Goal: Task Accomplishment & Management: Manage account settings

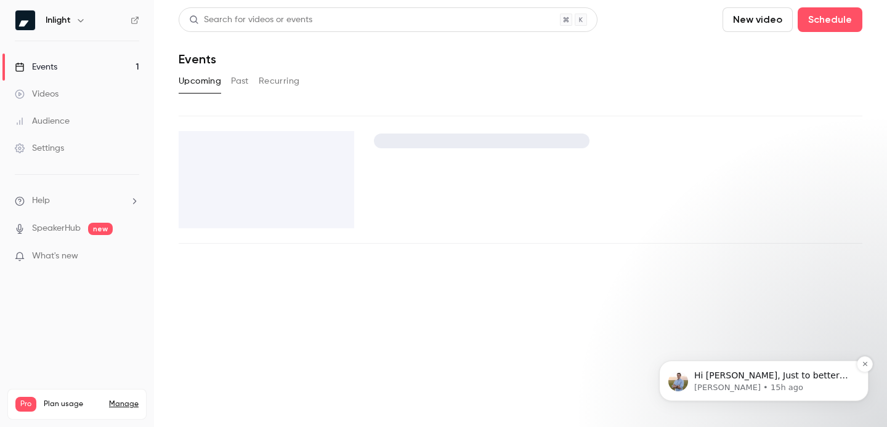
click at [807, 373] on span "Hi [PERSON_NAME], Just to better understand are you trying to register as a vie…" at bounding box center [771, 406] width 154 height 71
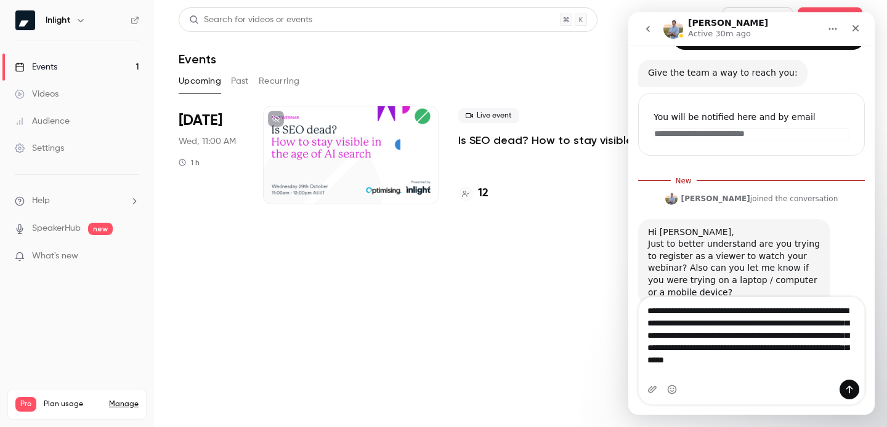
scroll to position [119, 0]
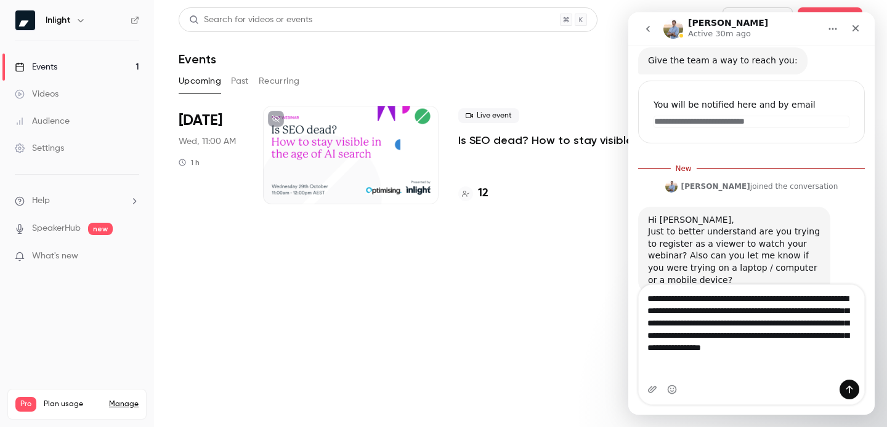
drag, startPoint x: 788, startPoint y: 382, endPoint x: 769, endPoint y: 376, distance: 19.7
click at [770, 376] on div "**********" at bounding box center [751, 344] width 225 height 119
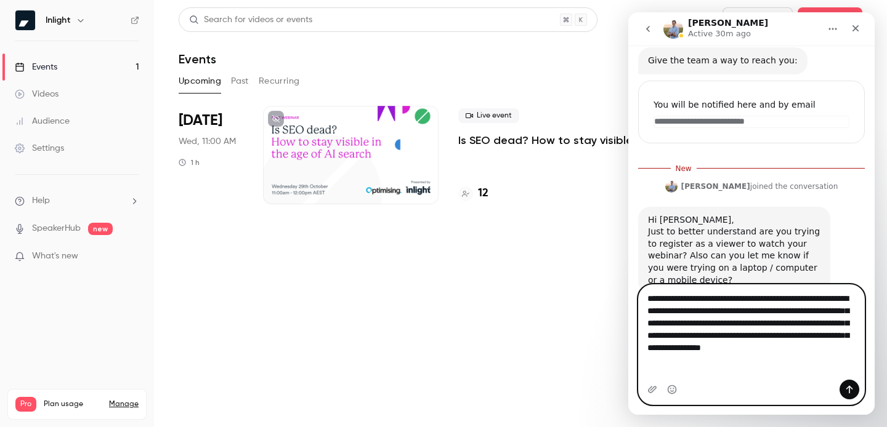
drag, startPoint x: 769, startPoint y: 376, endPoint x: 650, endPoint y: 372, distance: 119.5
click at [650, 368] on textarea "**********" at bounding box center [751, 326] width 225 height 83
type textarea "**********"
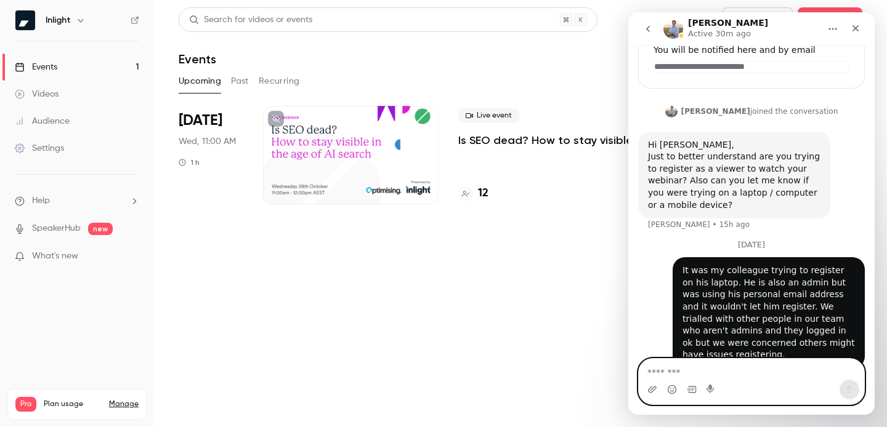
scroll to position [191, 0]
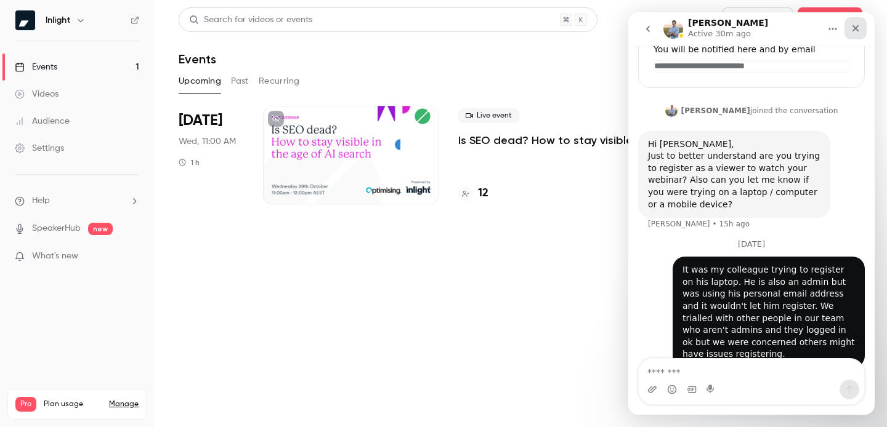
click at [856, 28] on icon "Close" at bounding box center [855, 28] width 10 height 10
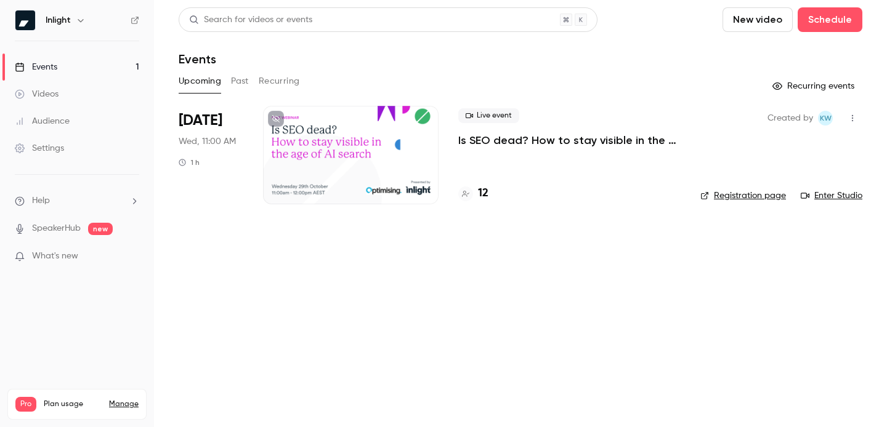
click at [321, 142] on div at bounding box center [350, 155] width 175 height 99
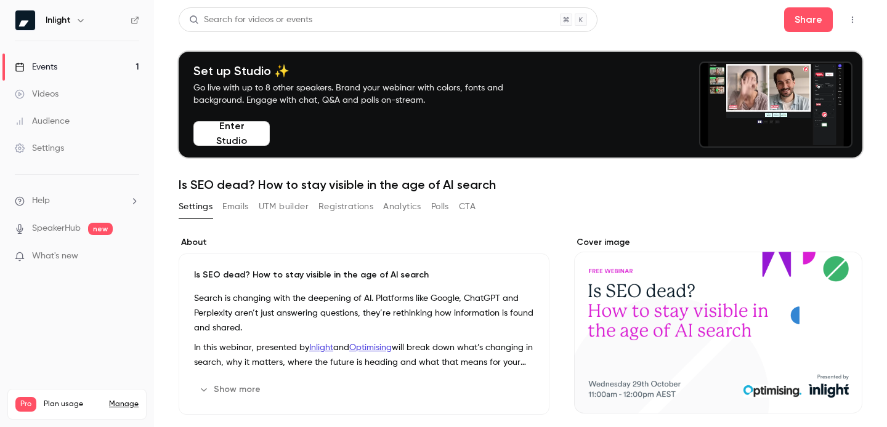
click at [353, 208] on button "Registrations" at bounding box center [345, 207] width 55 height 20
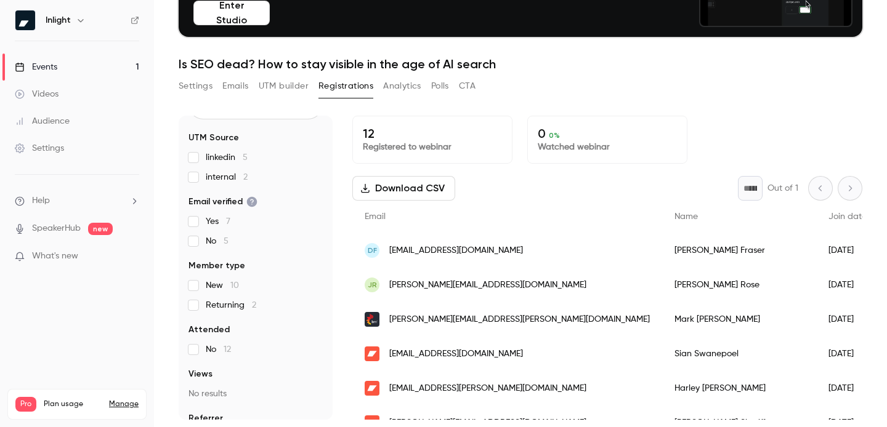
scroll to position [97, 0]
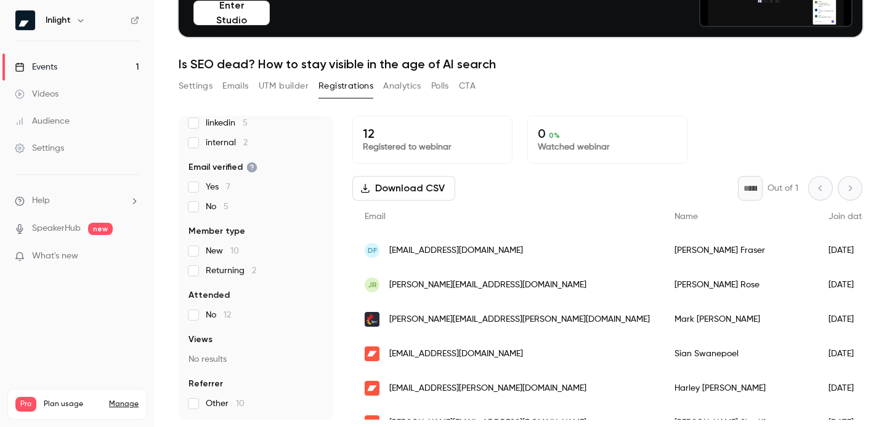
click at [59, 149] on div "Settings" at bounding box center [39, 148] width 49 height 12
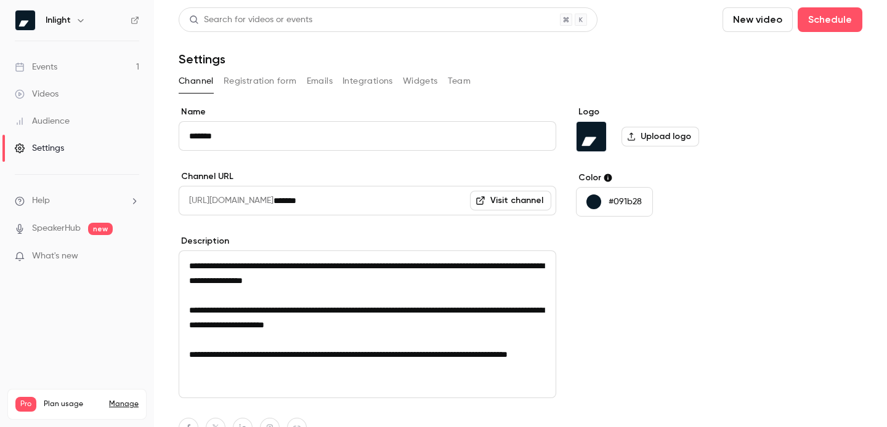
click at [253, 75] on button "Registration form" at bounding box center [260, 81] width 73 height 20
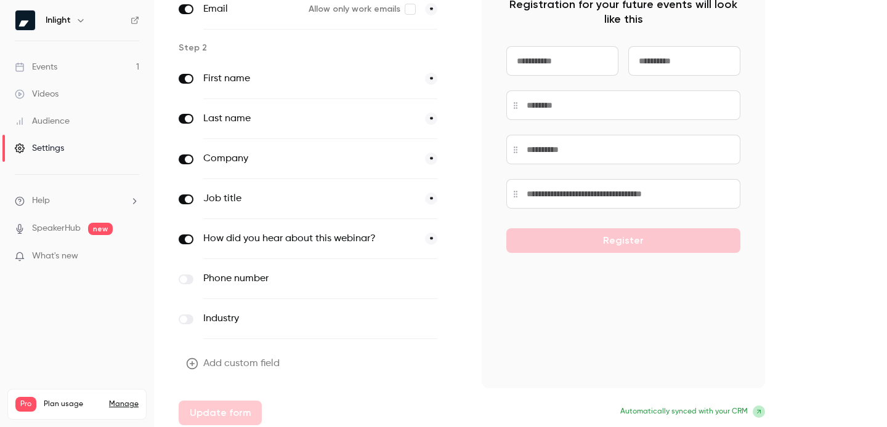
scroll to position [139, 0]
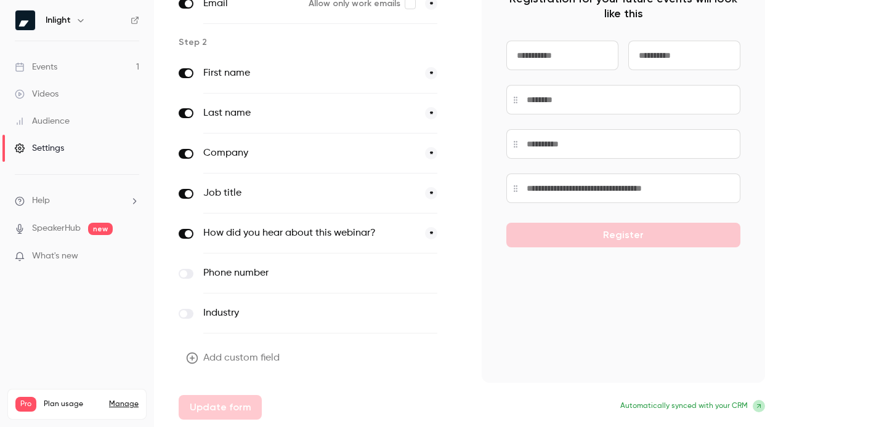
click at [204, 357] on button "Add custom field" at bounding box center [234, 358] width 111 height 25
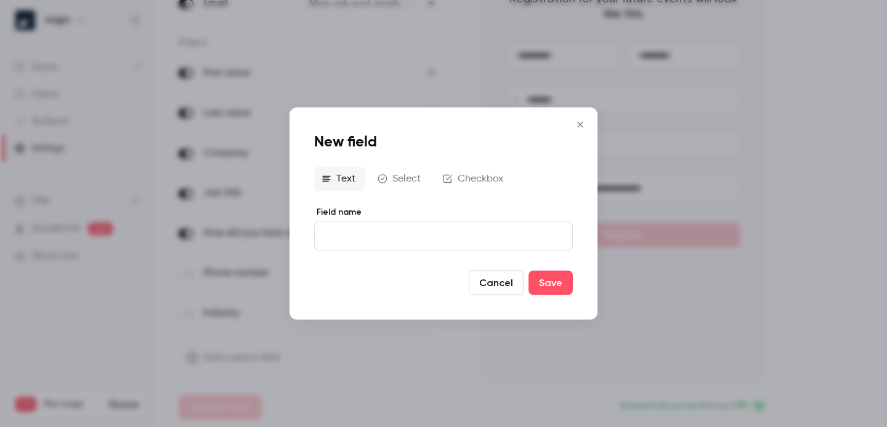
click at [580, 127] on icon "Close" at bounding box center [580, 125] width 15 height 10
